Goal: Navigation & Orientation: Find specific page/section

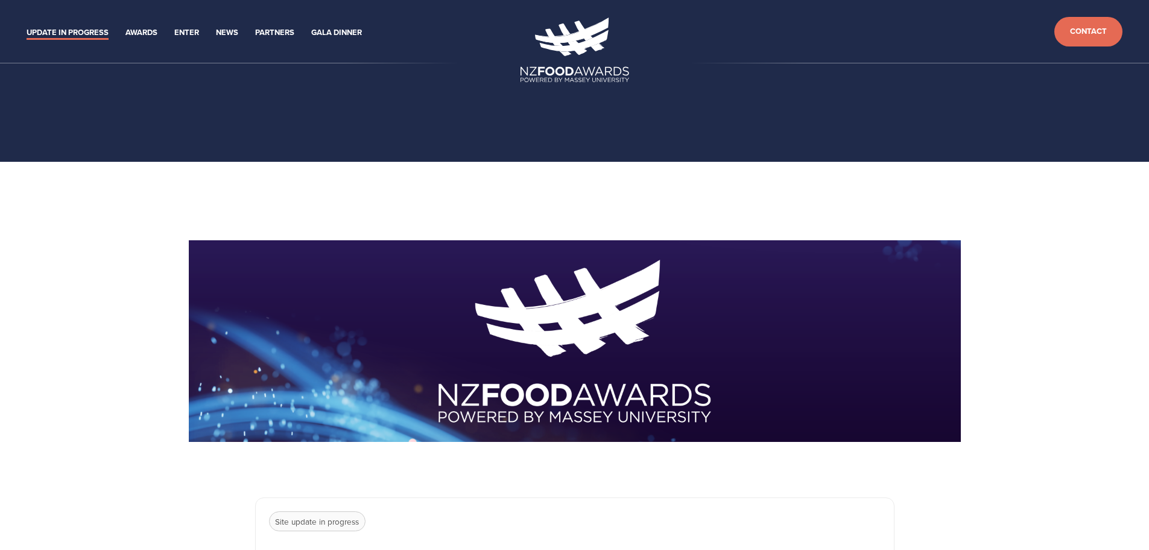
scroll to position [18, 0]
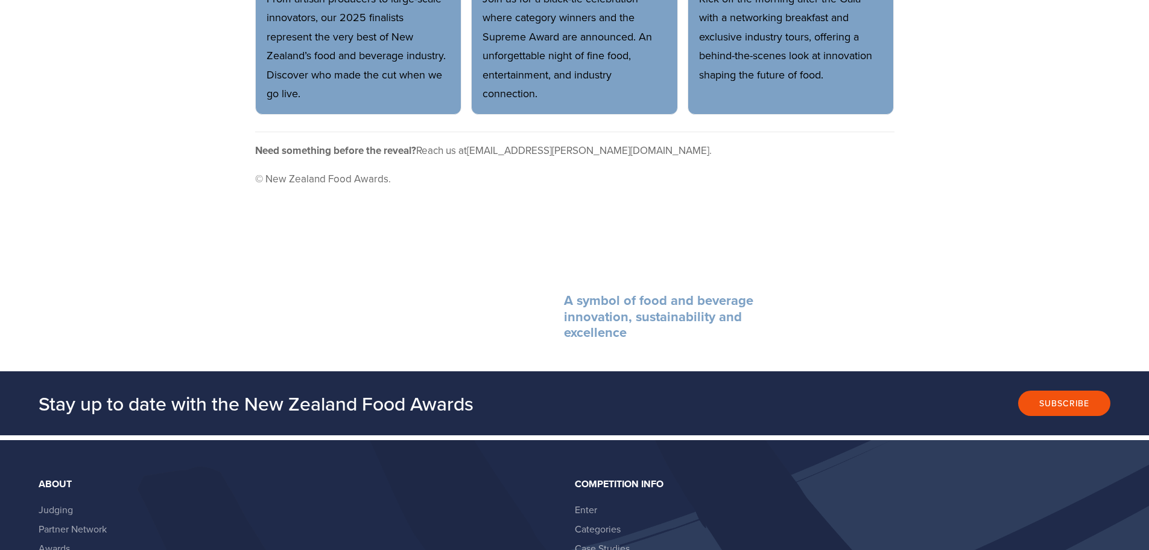
scroll to position [380, 0]
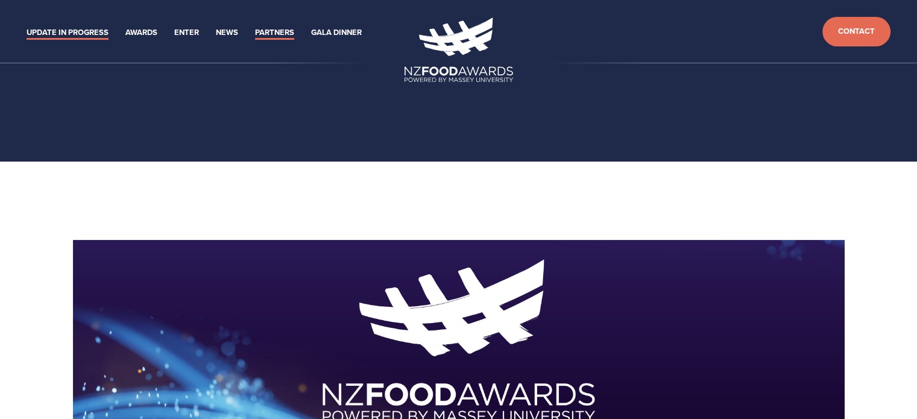
click at [272, 33] on link "Partners" at bounding box center [274, 33] width 39 height 14
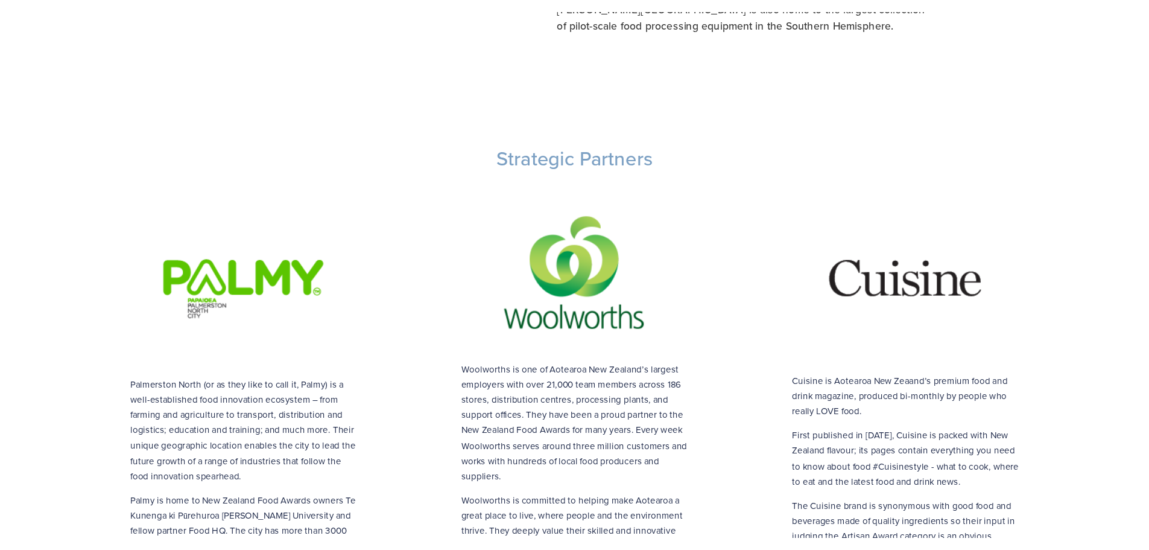
scroll to position [724, 0]
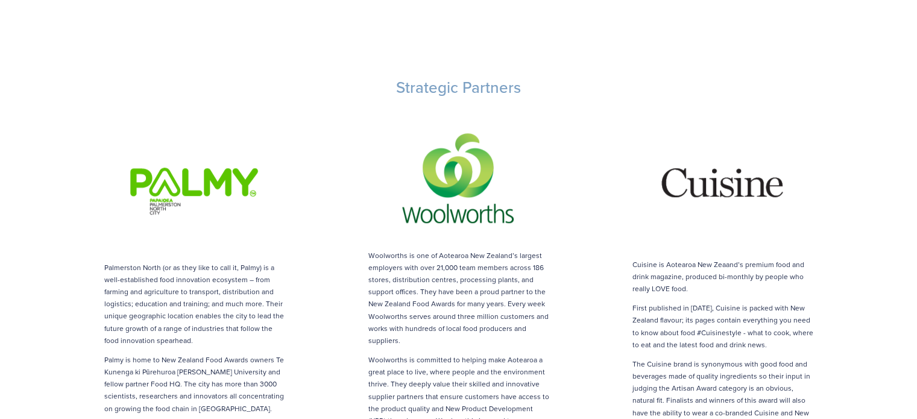
click at [396, 81] on div "Strategic Partners" at bounding box center [459, 88] width 793 height 40
